Goal: Find contact information: Find contact information

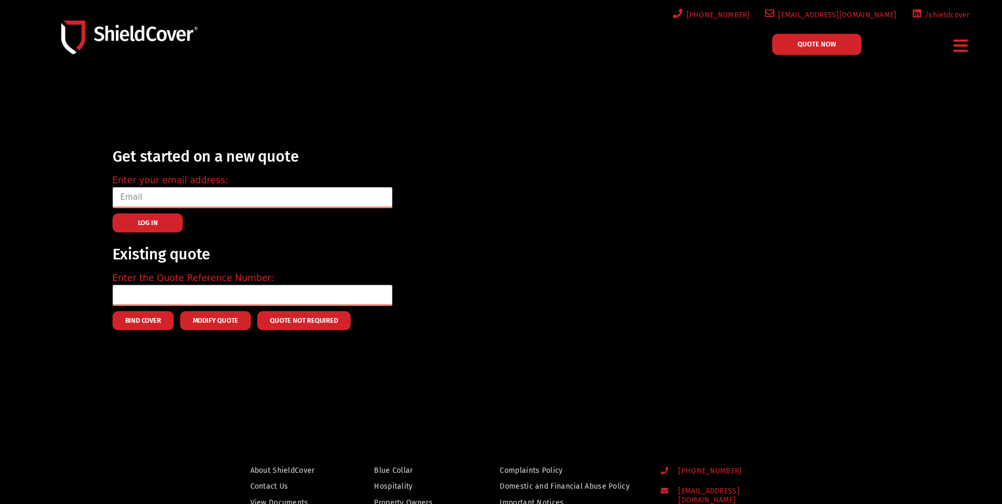
click at [958, 49] on icon "Menu Toggle" at bounding box center [960, 46] width 14 height 16
click at [817, 142] on div "Get started on a new quote Enter your email address: LOG IN Existing quote Ente…" at bounding box center [515, 237] width 817 height 198
click at [182, 44] on img at bounding box center [129, 37] width 136 height 33
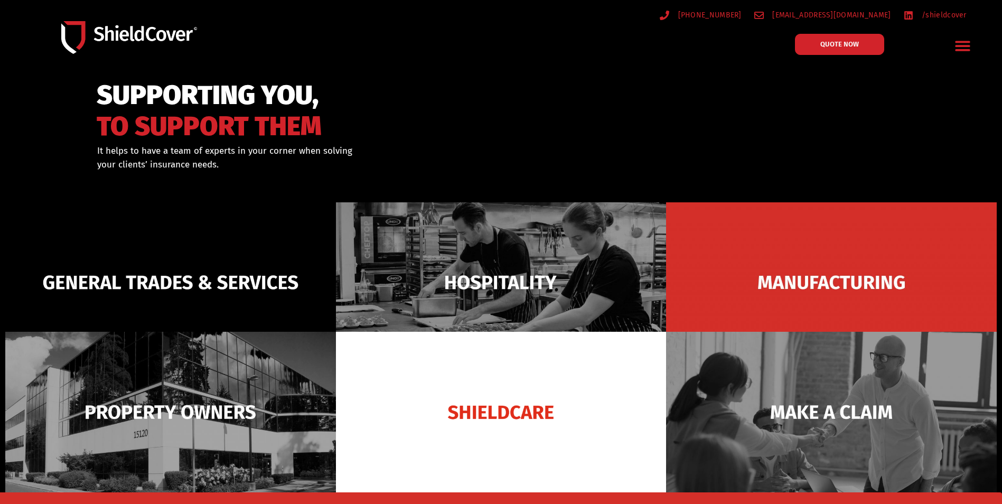
drag, startPoint x: 950, startPoint y: 47, endPoint x: 956, endPoint y: 49, distance: 6.0
click at [952, 48] on div "Menu Toggle" at bounding box center [962, 45] width 25 height 25
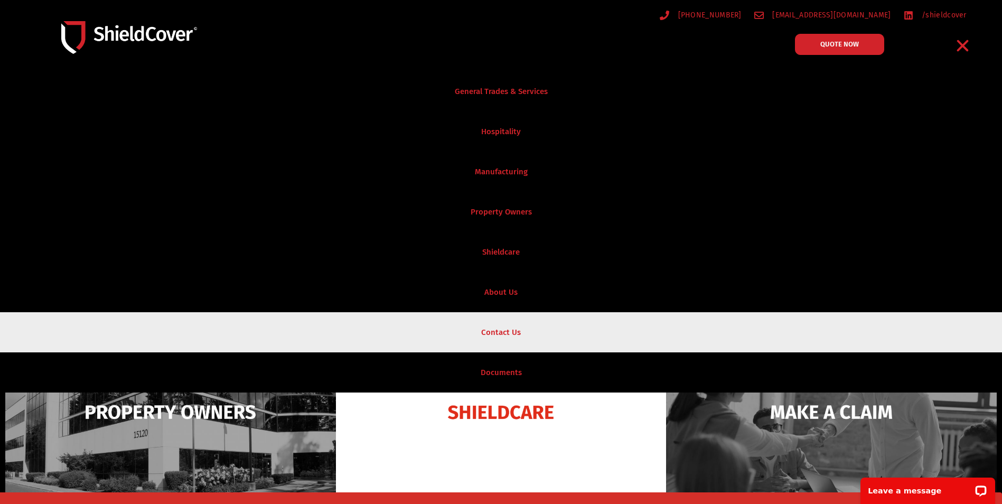
click at [513, 344] on link "Contact Us" at bounding box center [501, 332] width 1002 height 40
